Goal: Check status

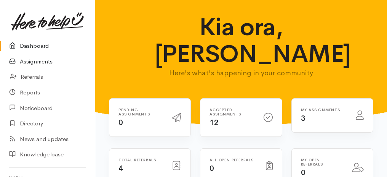
drag, startPoint x: 0, startPoint y: 0, endPoint x: 43, endPoint y: 63, distance: 76.3
click at [43, 63] on link "Assignments" at bounding box center [47, 62] width 95 height 16
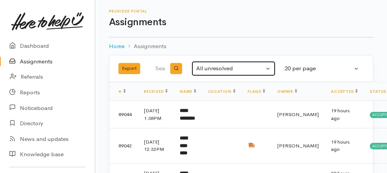
click at [269, 66] on button "All unresolved" at bounding box center [234, 68] width 84 height 15
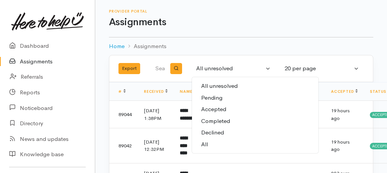
click at [160, 68] on input "search" at bounding box center [160, 68] width 11 height 18
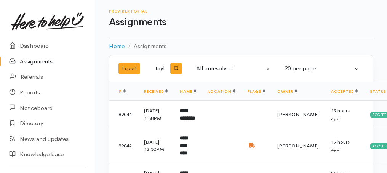
scroll to position [0, 4]
type input "[PERSON_NAME]"
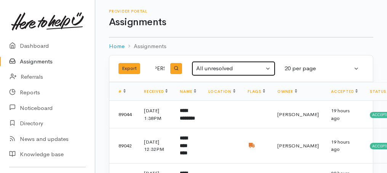
scroll to position [0, 0]
click at [269, 68] on button "All unresolved" at bounding box center [234, 68] width 84 height 15
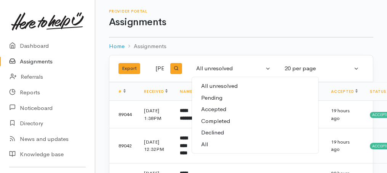
click at [220, 121] on span "Completed" at bounding box center [215, 121] width 29 height 9
select select "Completed"
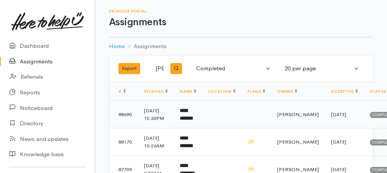
click at [191, 113] on b "**********" at bounding box center [186, 114] width 13 height 13
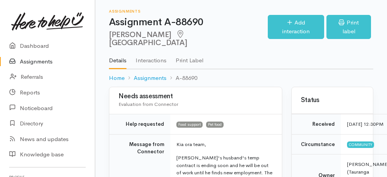
click at [31, 64] on link "Assignments" at bounding box center [47, 62] width 95 height 16
